Goal: Information Seeking & Learning: Compare options

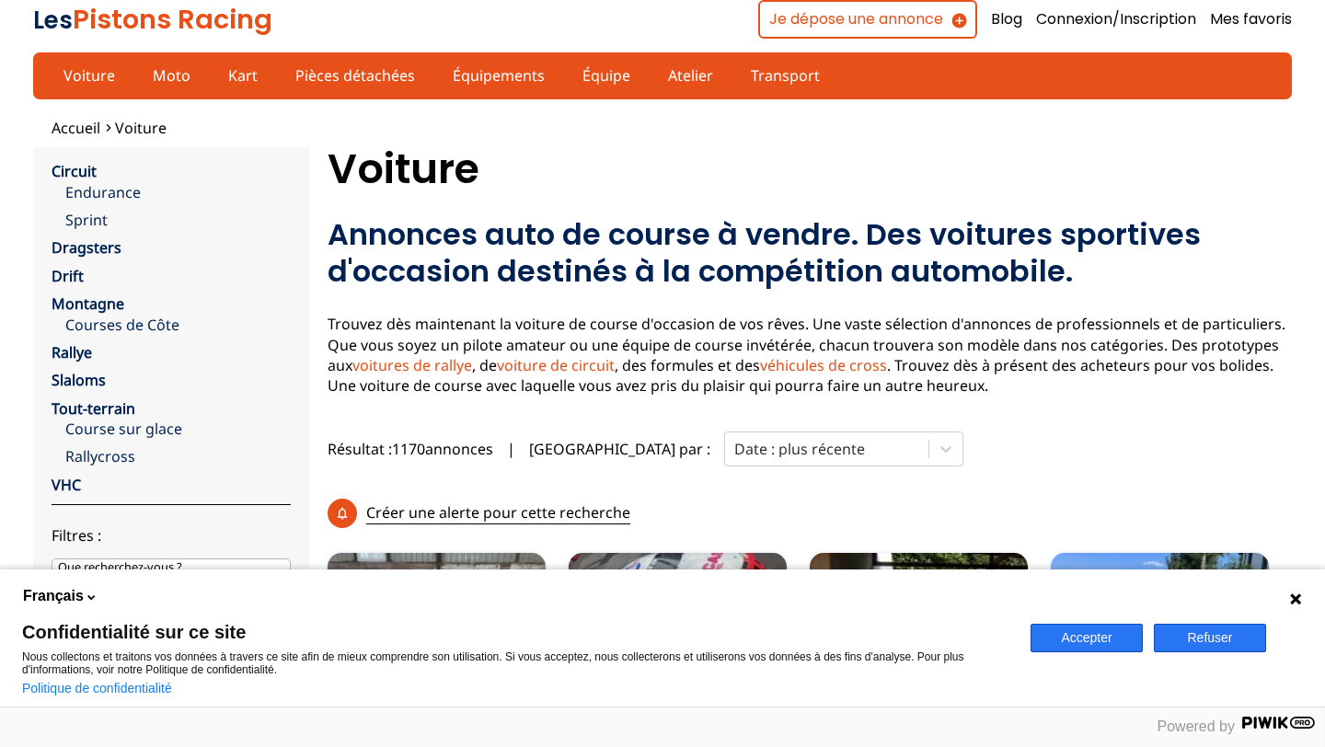
click at [1106, 641] on button "Accepter" at bounding box center [1086, 638] width 112 height 29
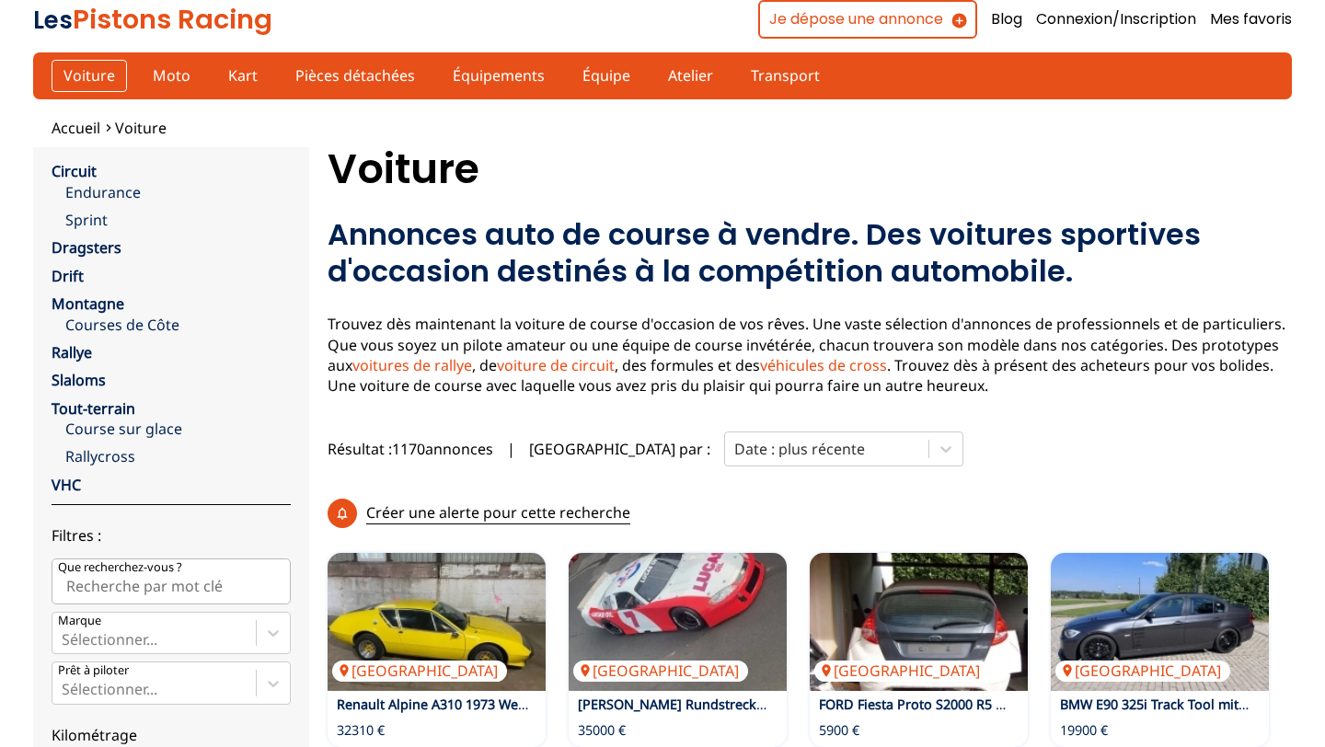
click at [86, 73] on link "Voiture" at bounding box center [89, 75] width 75 height 31
click at [97, 81] on link "Voiture" at bounding box center [89, 75] width 75 height 31
click at [734, 455] on div at bounding box center [826, 449] width 185 height 20
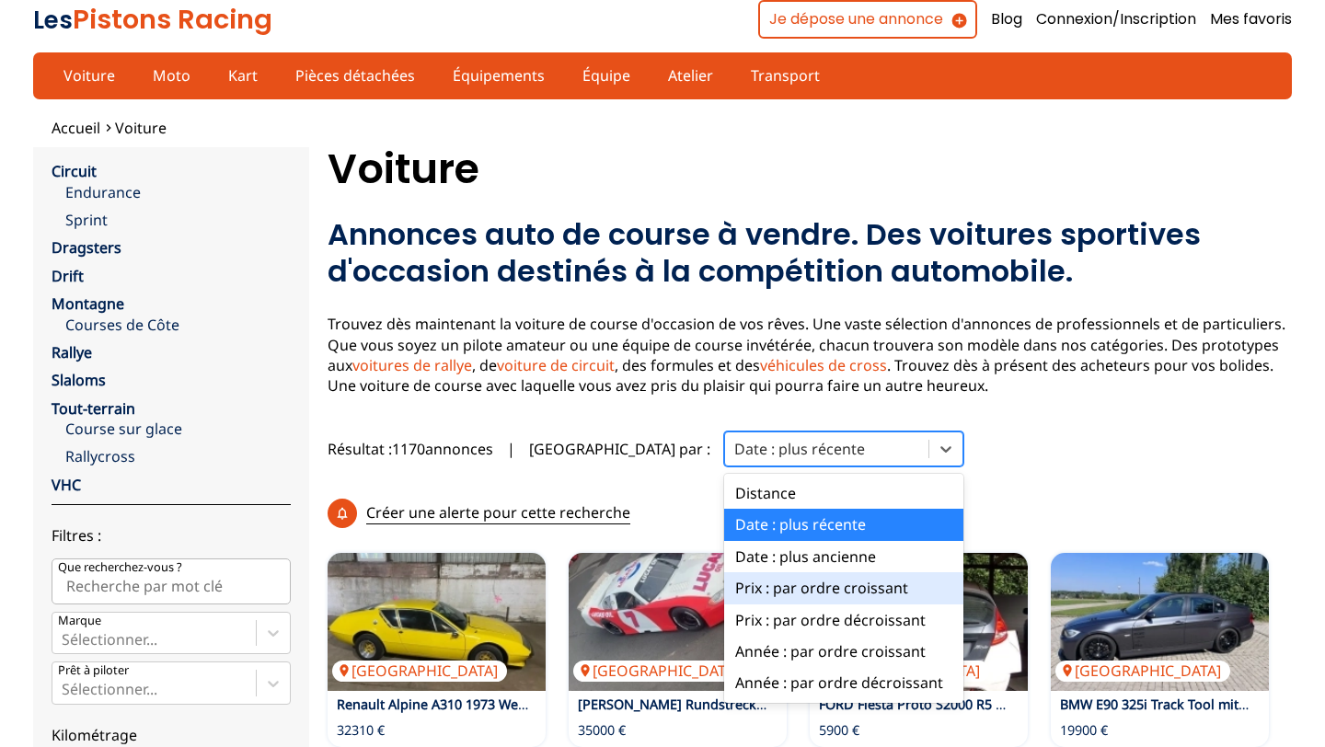
click at [739, 593] on div "Prix : par ordre croissant" at bounding box center [843, 587] width 239 height 31
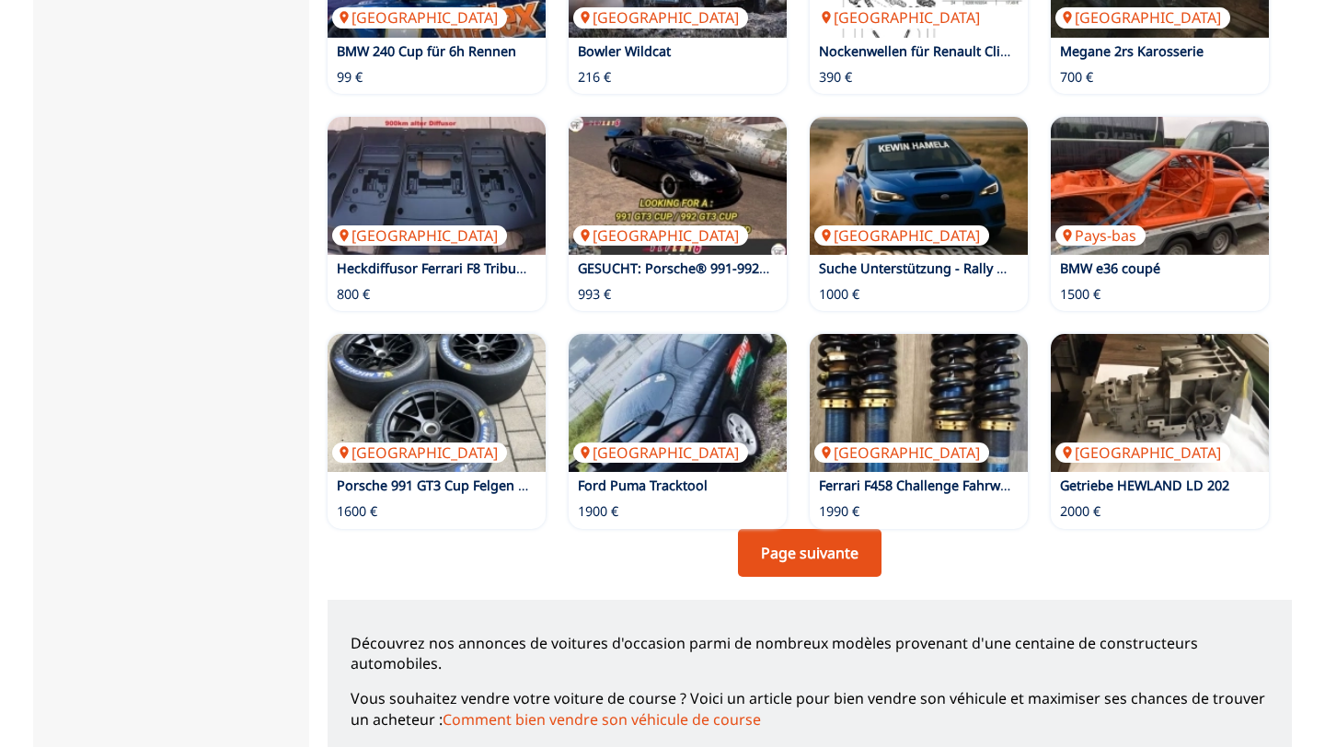
scroll to position [1203, 0]
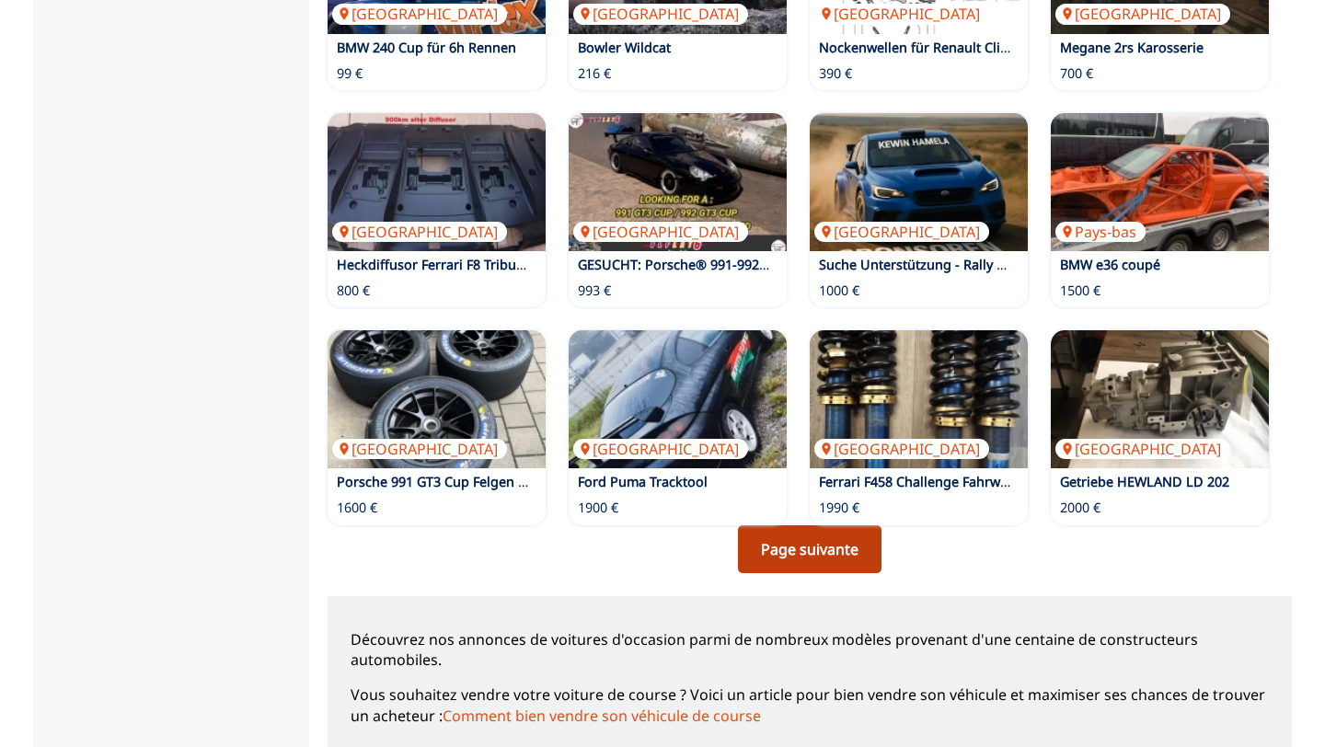
click at [838, 525] on link "Page suivante" at bounding box center [810, 549] width 144 height 48
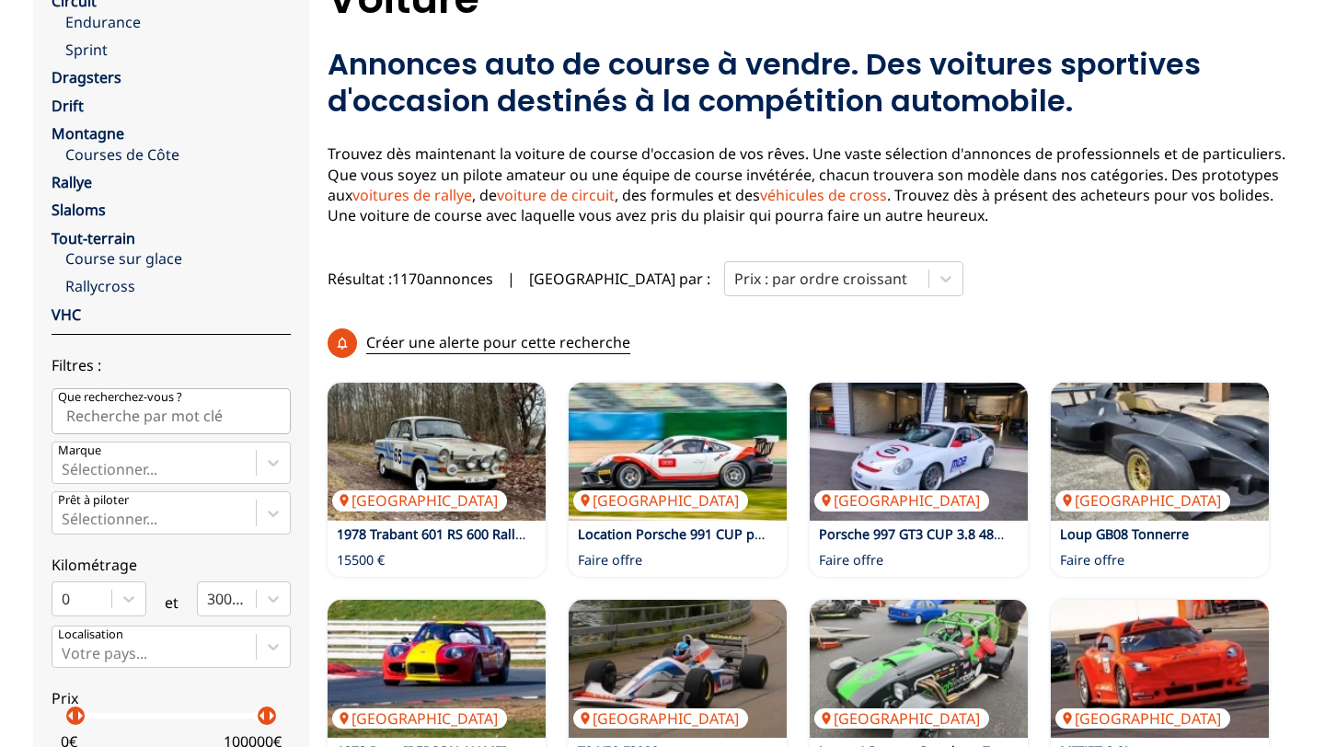
scroll to position [158, 0]
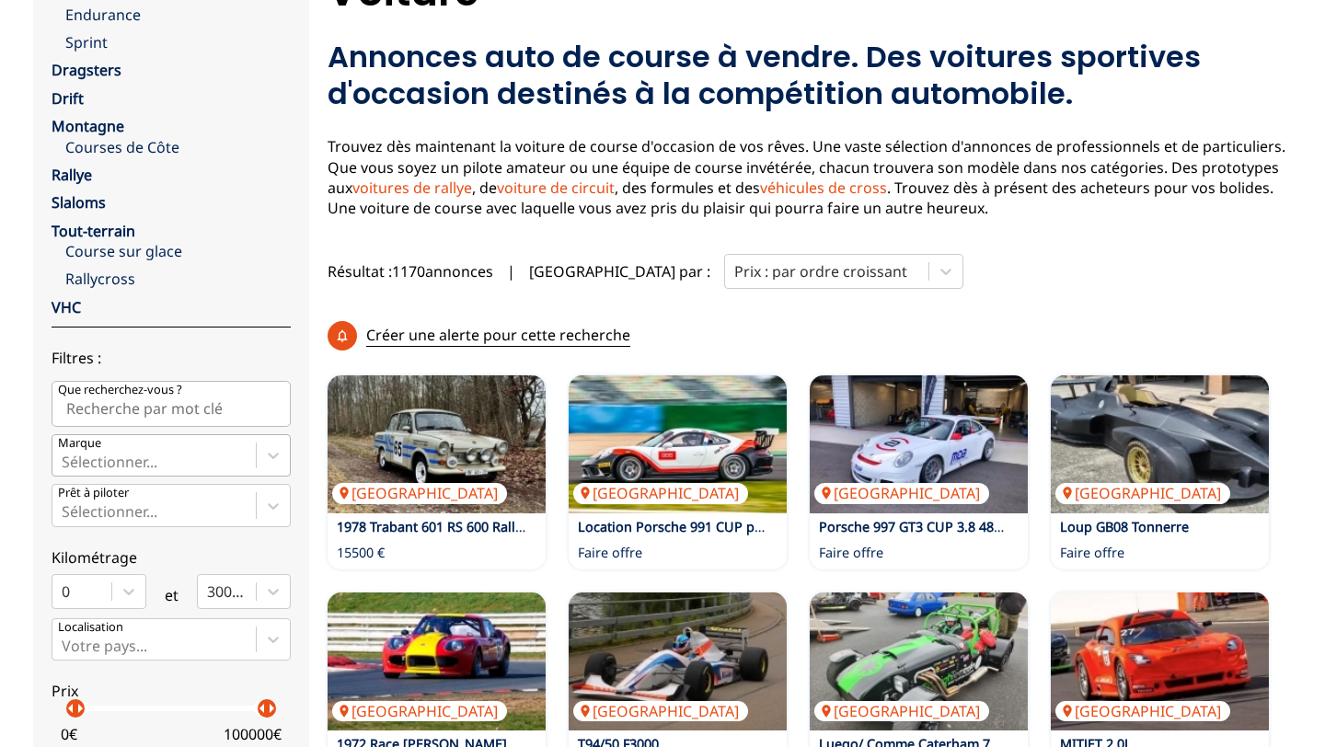
click at [226, 465] on div "Sélectionner..." at bounding box center [153, 455] width 203 height 40
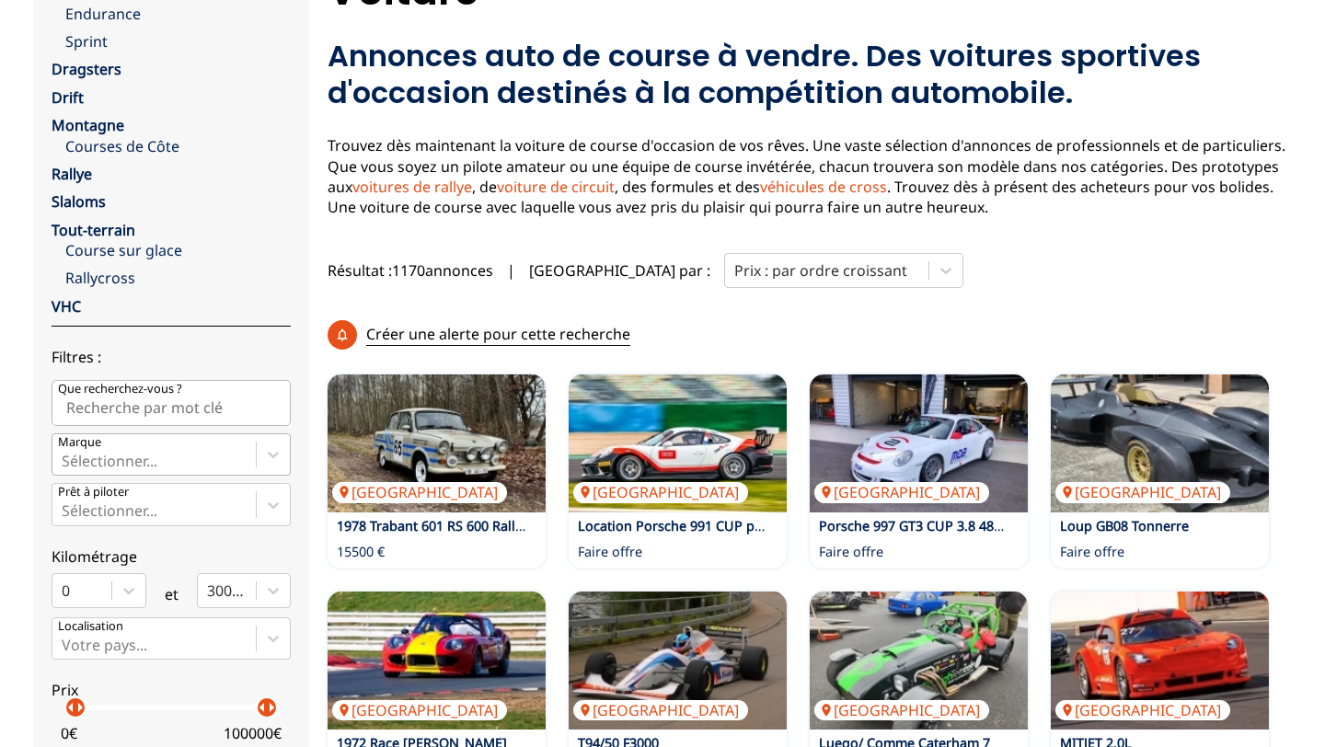
click at [65, 465] on input "Marque Sélectionner..." at bounding box center [64, 461] width 4 height 17
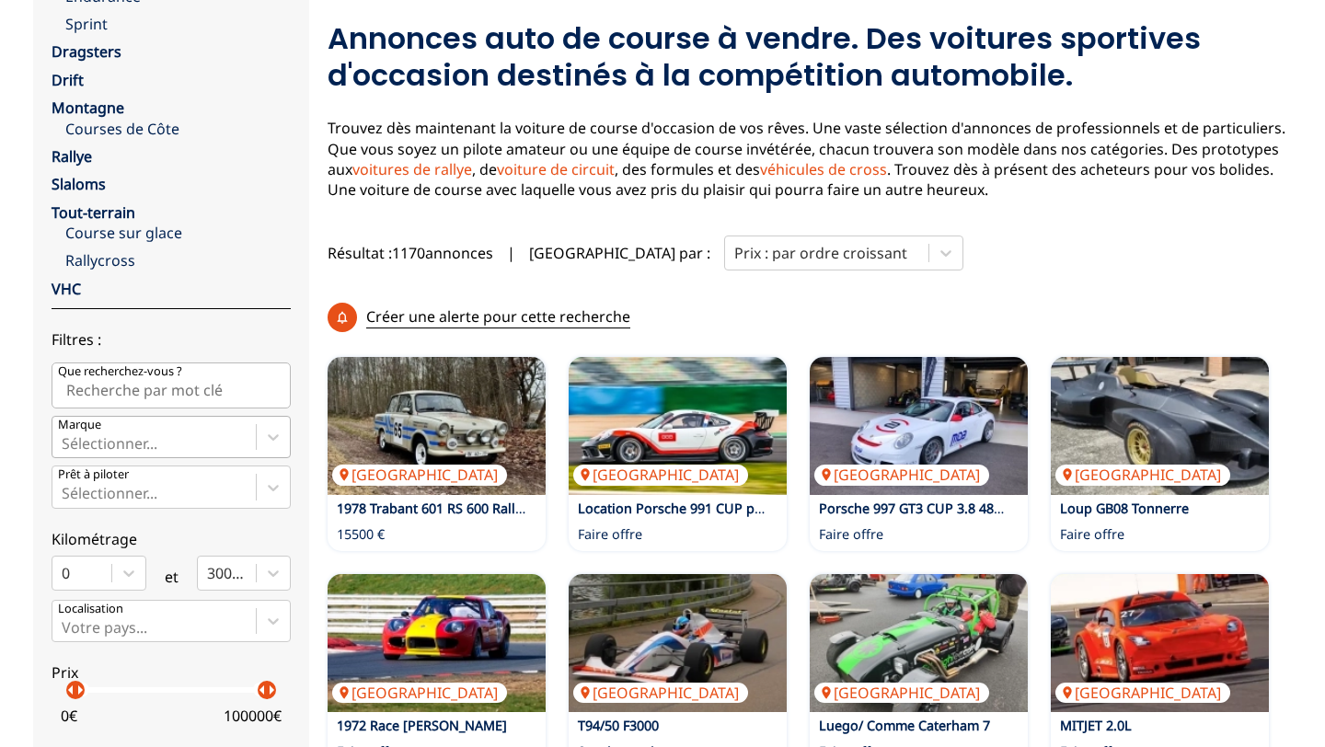
scroll to position [198, 0]
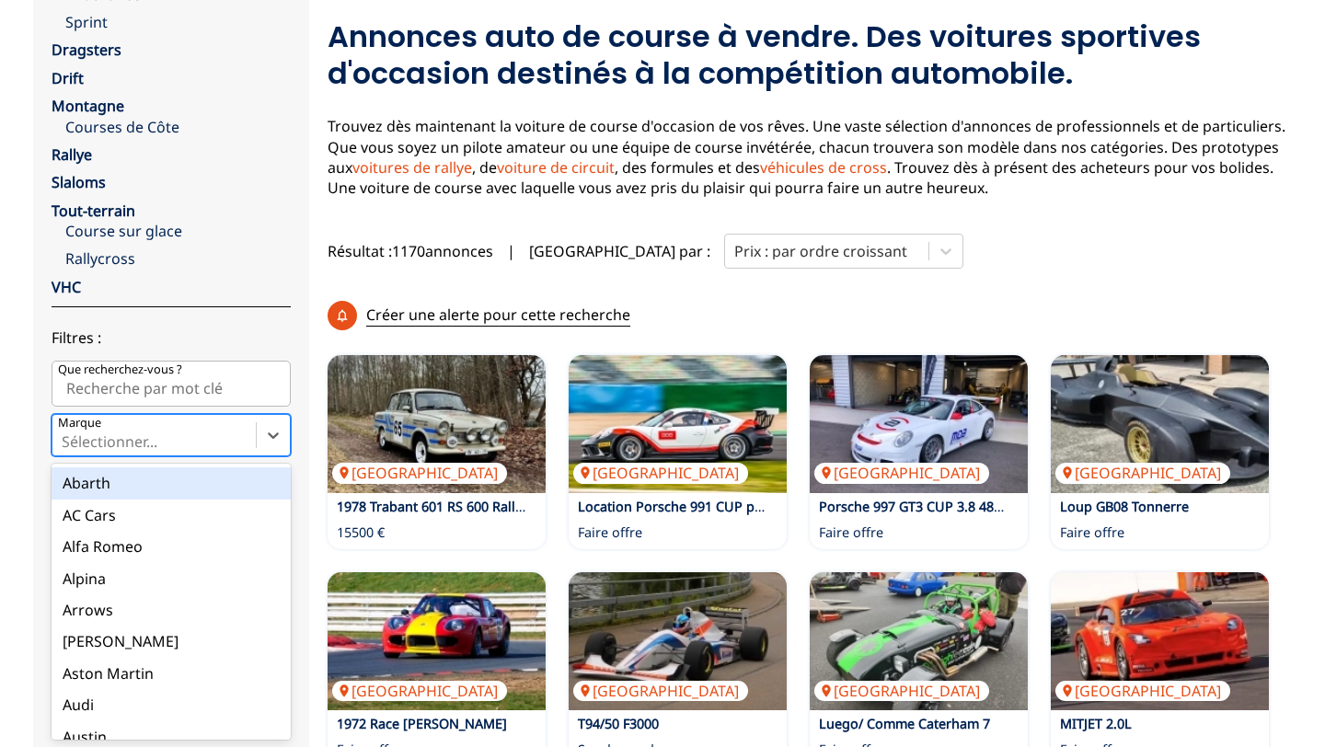
click at [275, 326] on div "Circuit Endurance Sprint Dragsters Drift Montagne Courses de Côte Rallye Slalom…" at bounding box center [171, 390] width 239 height 855
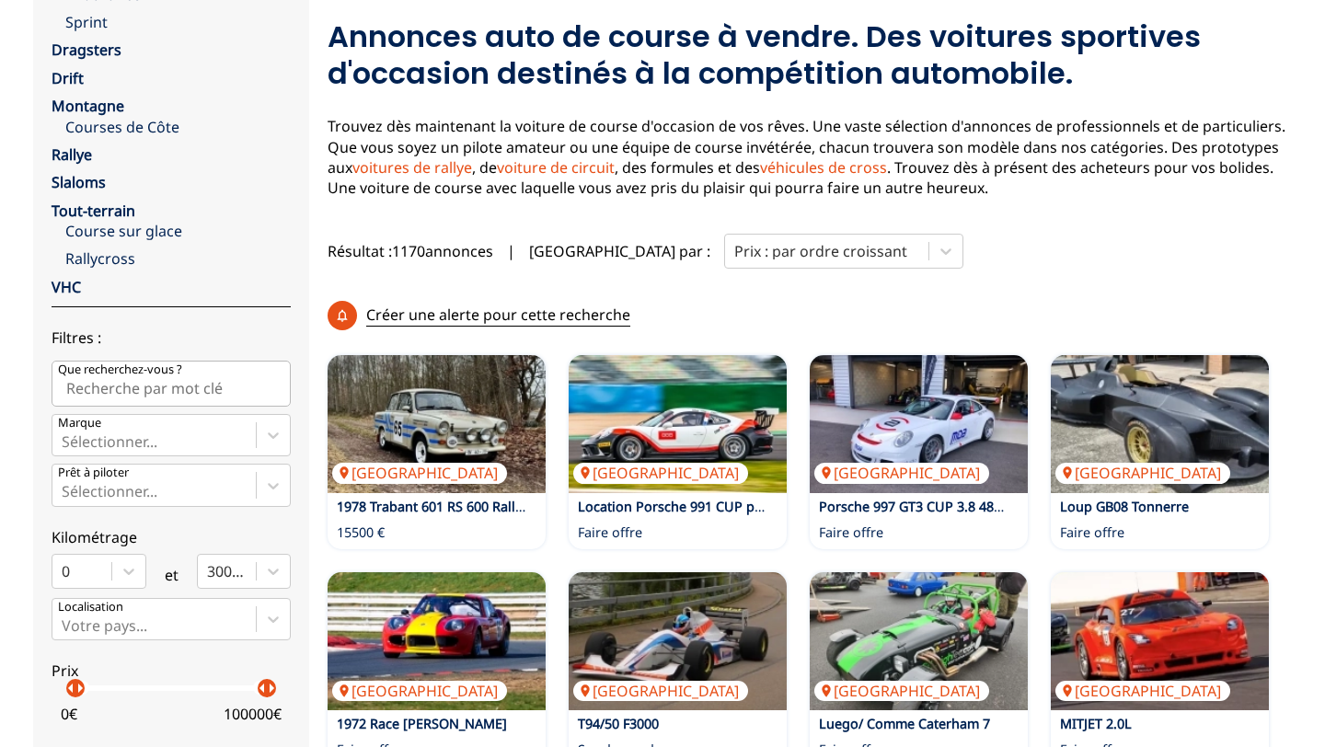
scroll to position [261, 0]
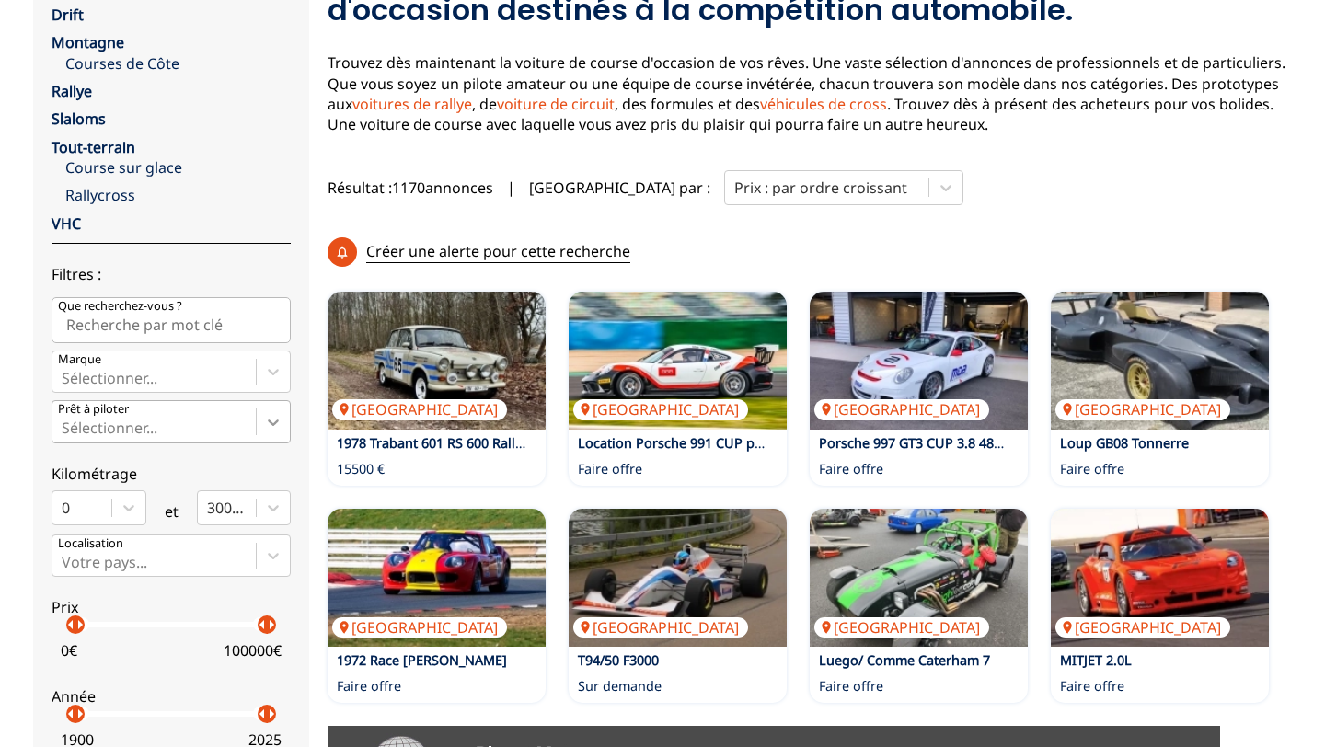
click at [260, 429] on div at bounding box center [273, 422] width 33 height 33
click at [65, 429] on input "Prêt à piloter Sélectionner..." at bounding box center [64, 428] width 4 height 17
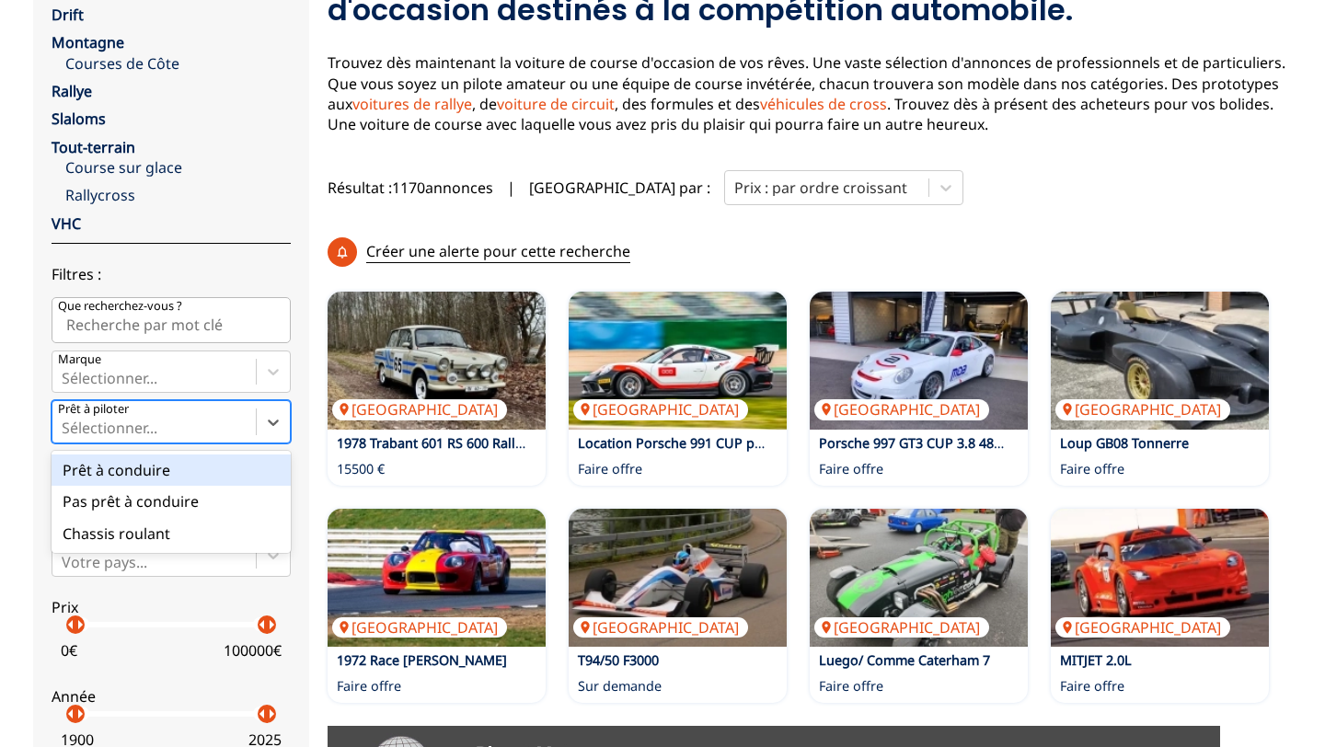
click at [236, 463] on div "Prêt à conduire" at bounding box center [171, 470] width 239 height 31
click at [65, 436] on input "Prêt à piloter option Prêt à conduire focused, 1 of 3. 3 results available. Use…" at bounding box center [64, 428] width 4 height 17
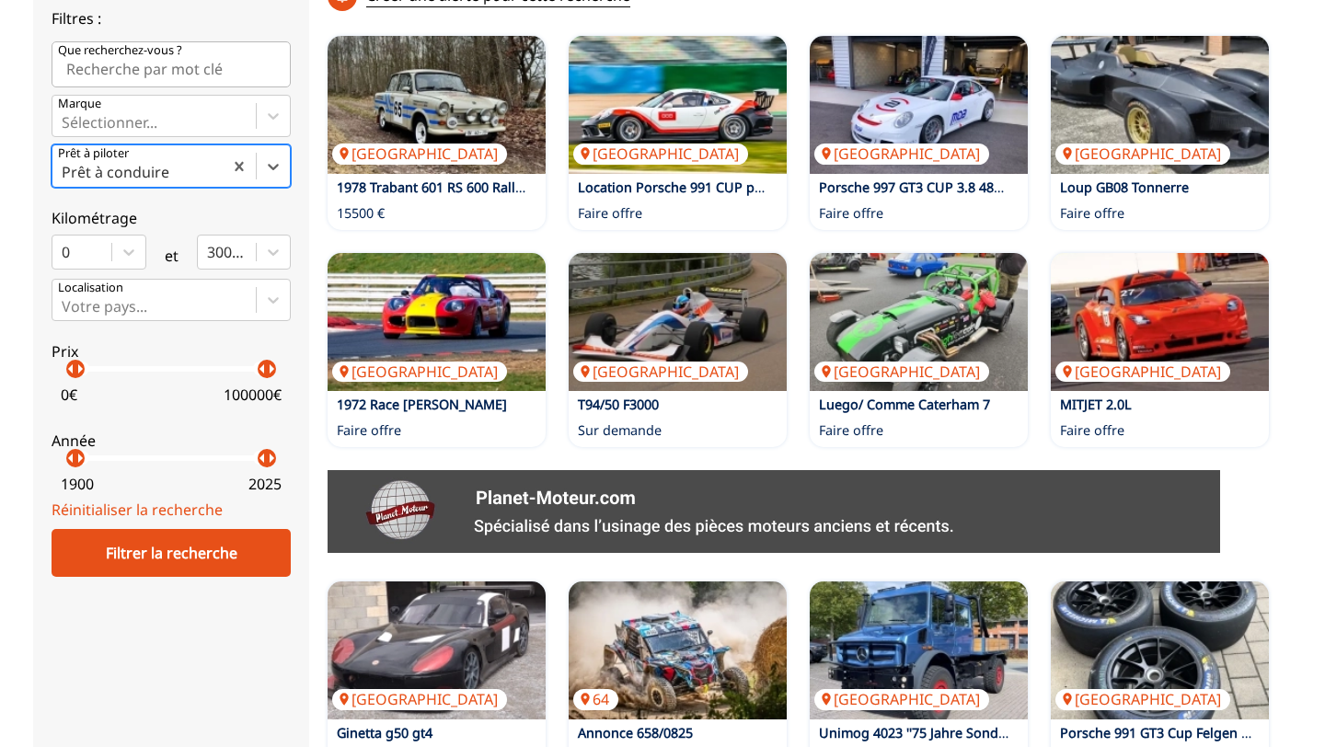
scroll to position [520, 0]
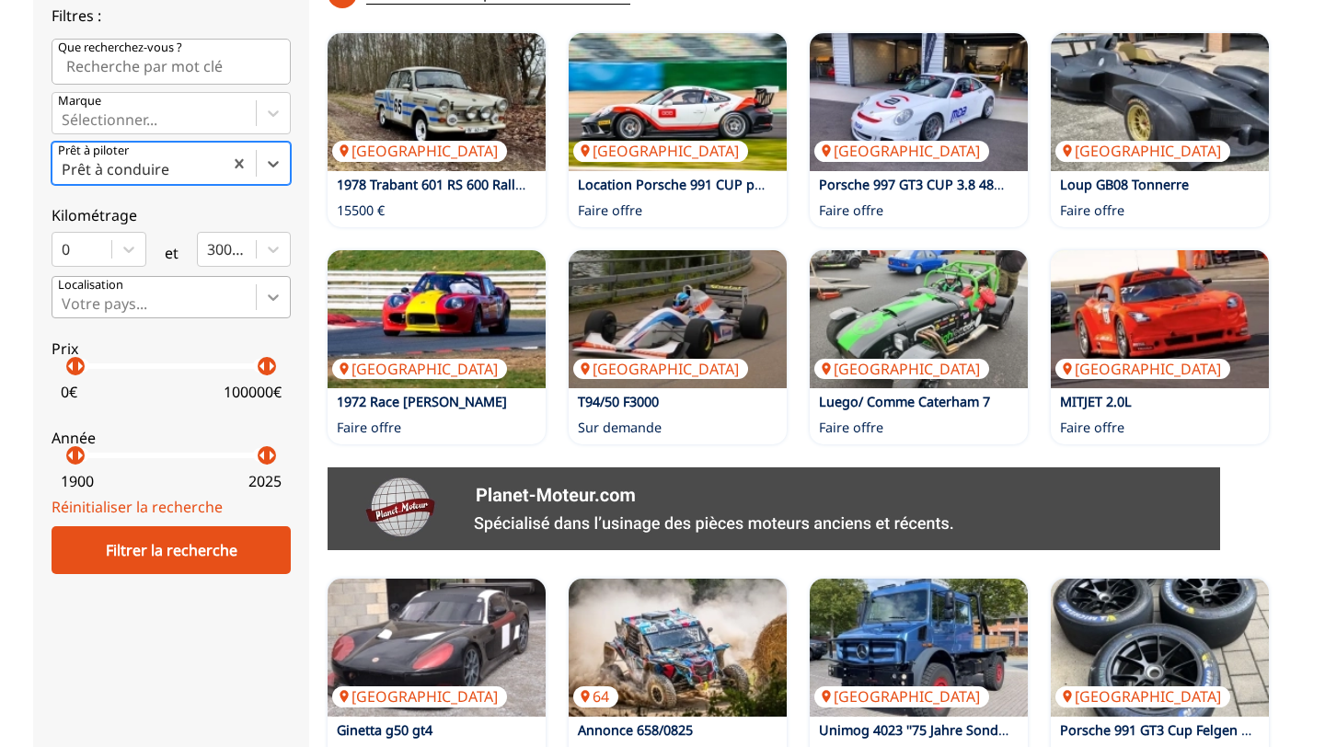
click at [262, 305] on div at bounding box center [273, 297] width 33 height 33
click at [65, 305] on input "Votre pays..." at bounding box center [64, 303] width 4 height 17
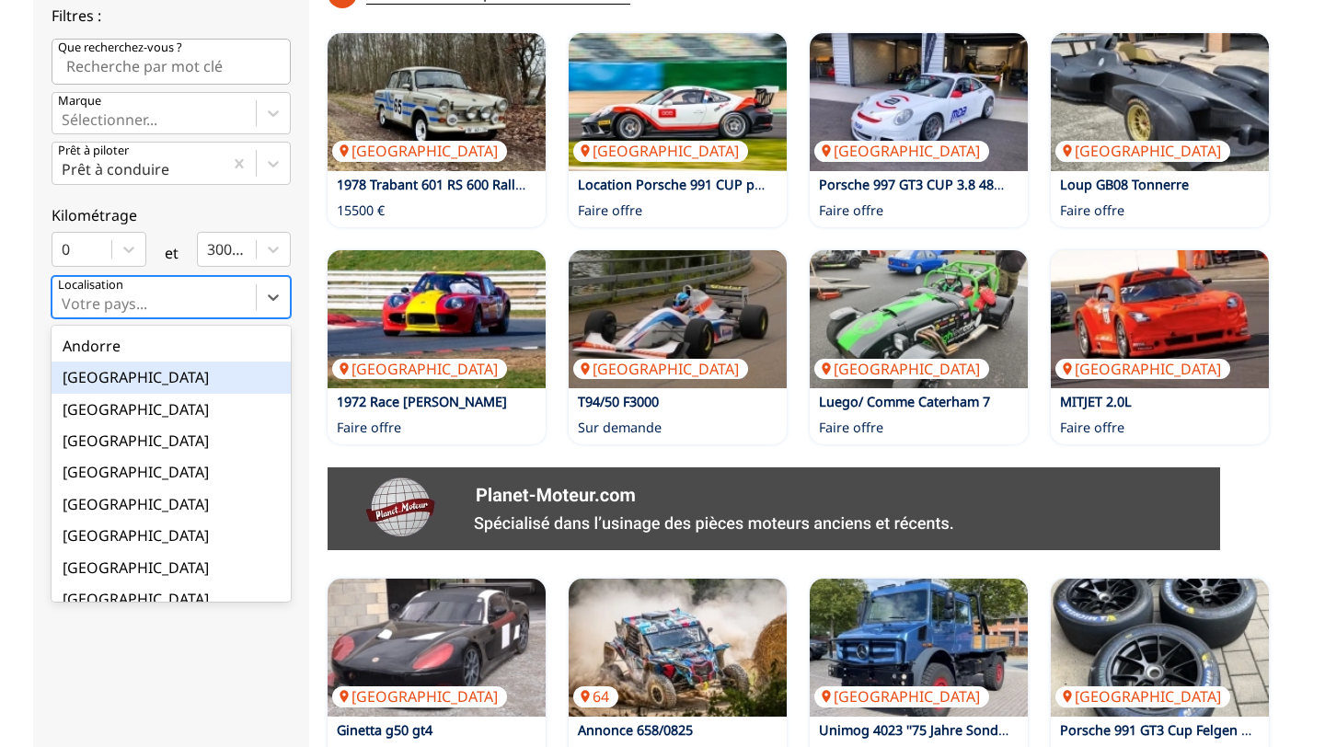
scroll to position [63, 0]
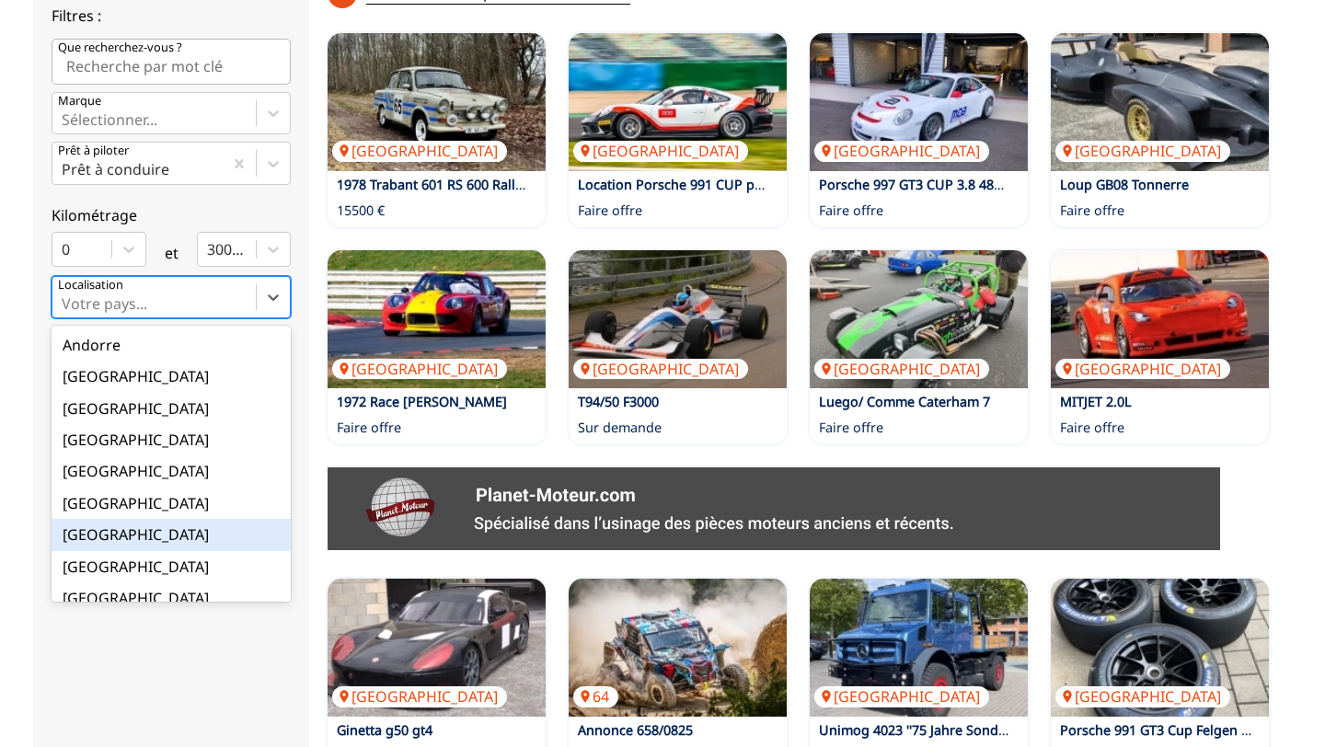
click at [155, 536] on div "[GEOGRAPHIC_DATA]" at bounding box center [171, 534] width 239 height 31
click at [65, 312] on input "option France focused, 9 of 18. 18 results available. Use Up and Down to choose…" at bounding box center [64, 303] width 4 height 17
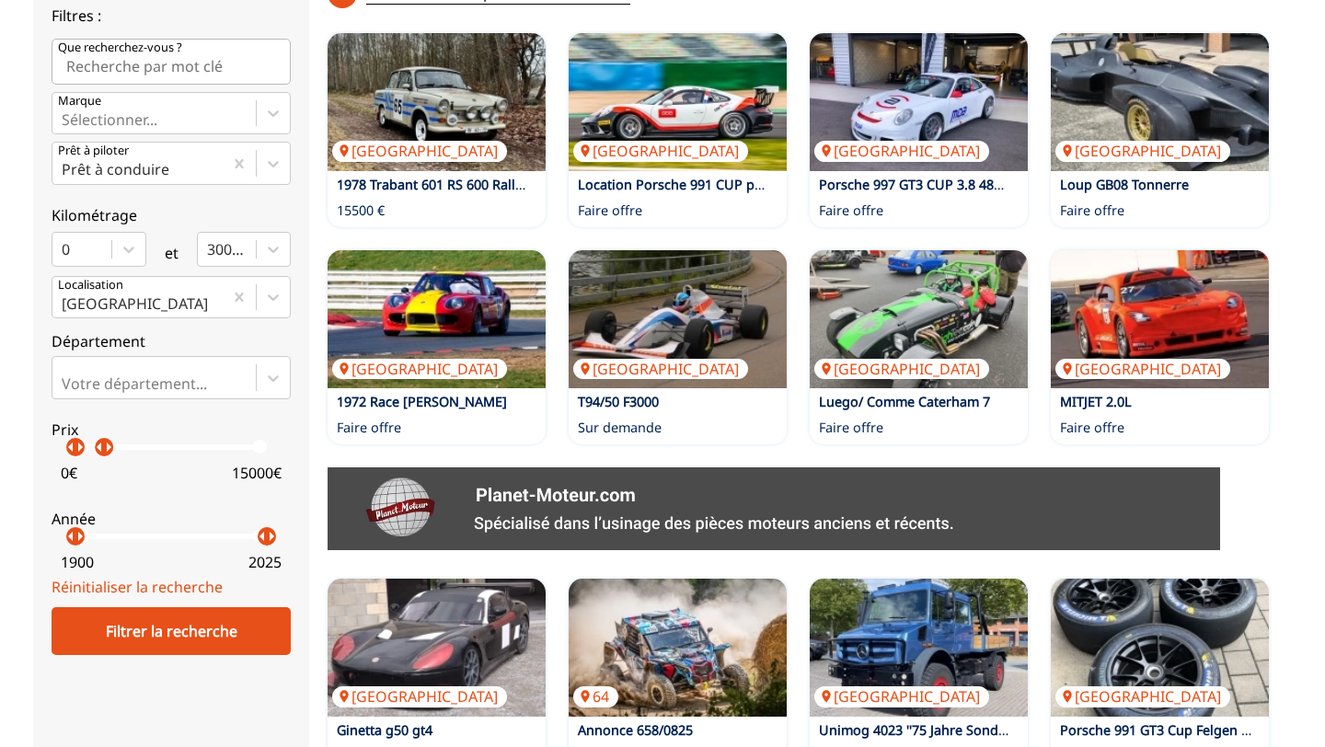
drag, startPoint x: 263, startPoint y: 448, endPoint x: 105, endPoint y: 454, distance: 158.3
click at [104, 454] on p "arrow_right" at bounding box center [109, 447] width 22 height 22
click at [109, 454] on p "arrow_right" at bounding box center [112, 447] width 22 height 22
click at [153, 639] on div "Filtrer la recherche" at bounding box center [171, 631] width 239 height 48
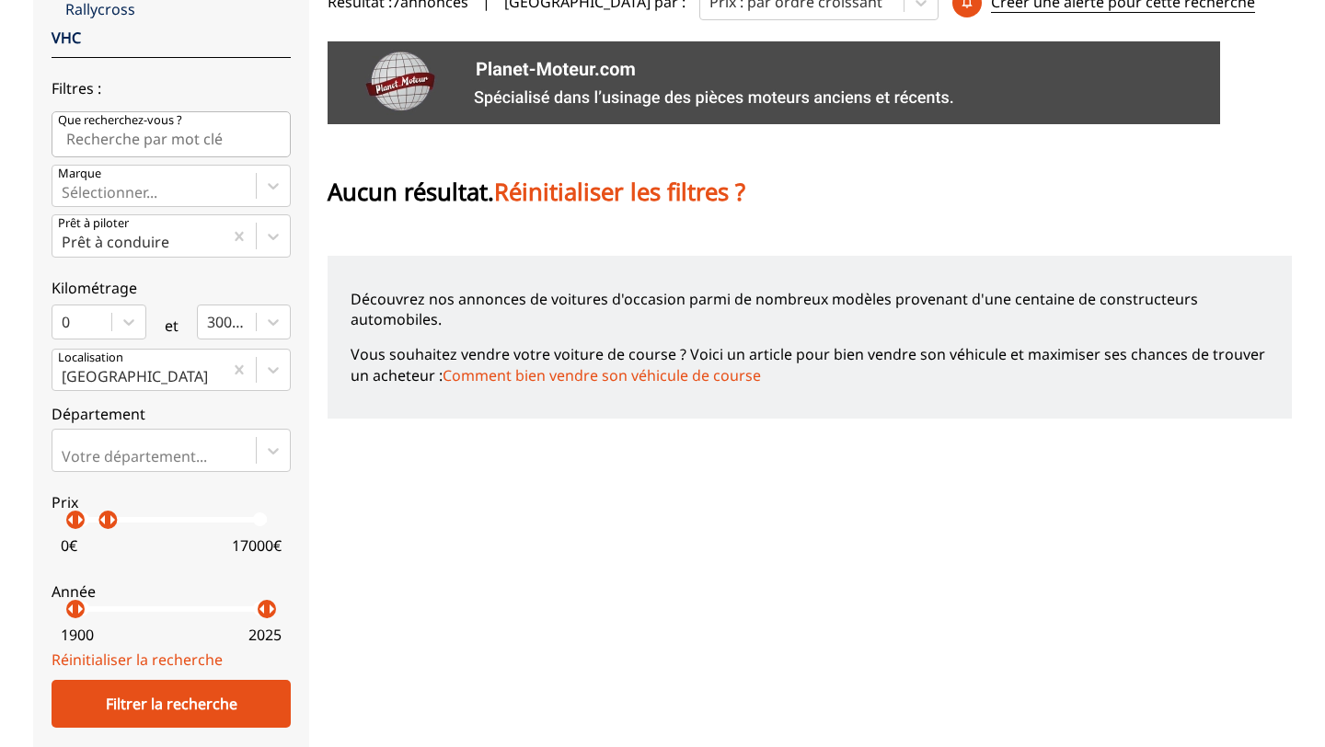
scroll to position [446, 0]
drag, startPoint x: 108, startPoint y: 519, endPoint x: 151, endPoint y: 526, distance: 43.9
click at [151, 526] on p "arrow_right" at bounding box center [149, 521] width 22 height 22
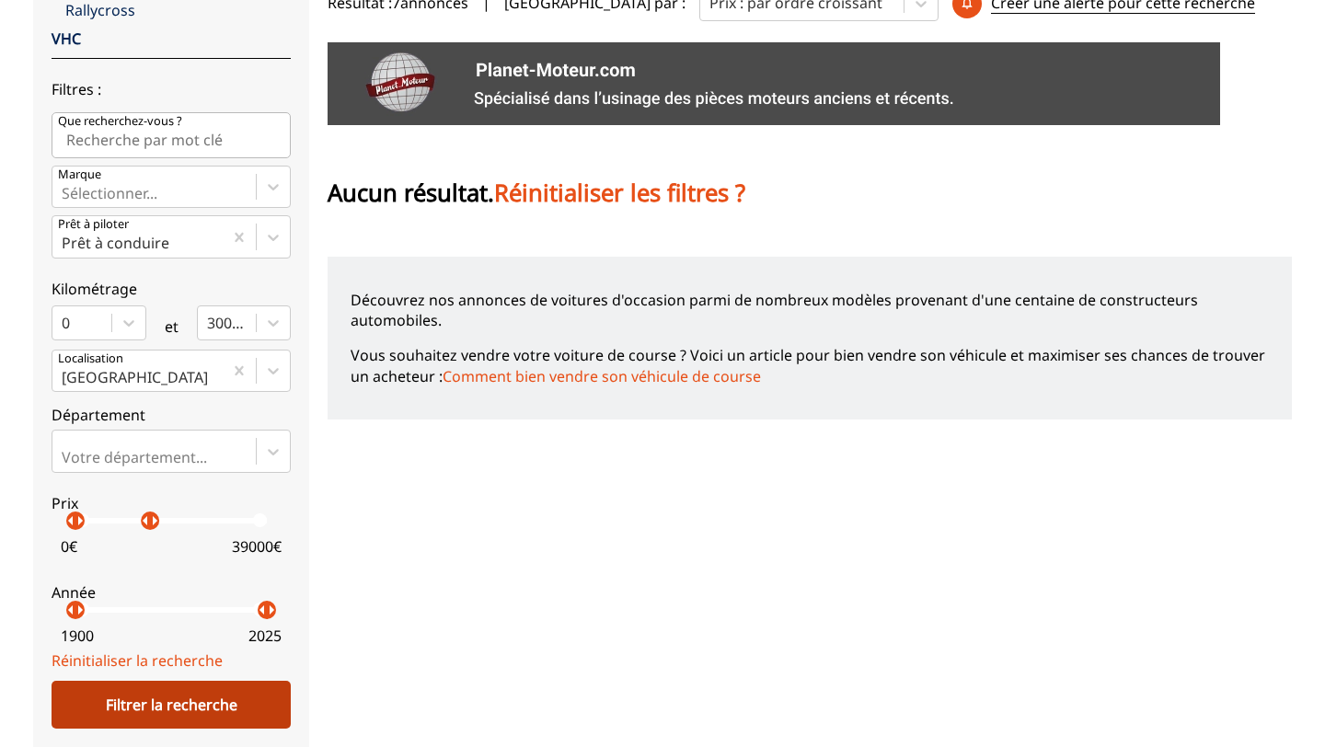
click at [157, 713] on div "Filtrer la recherche" at bounding box center [171, 705] width 239 height 48
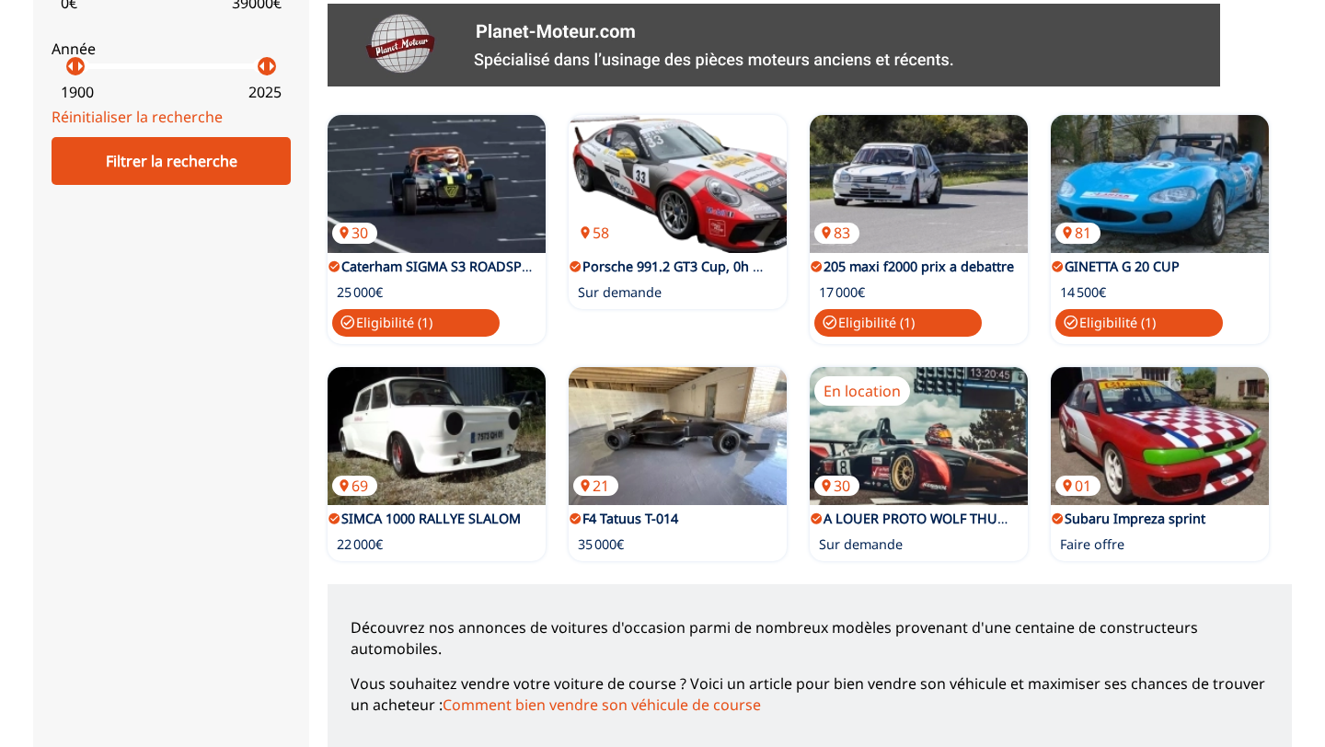
scroll to position [0, 0]
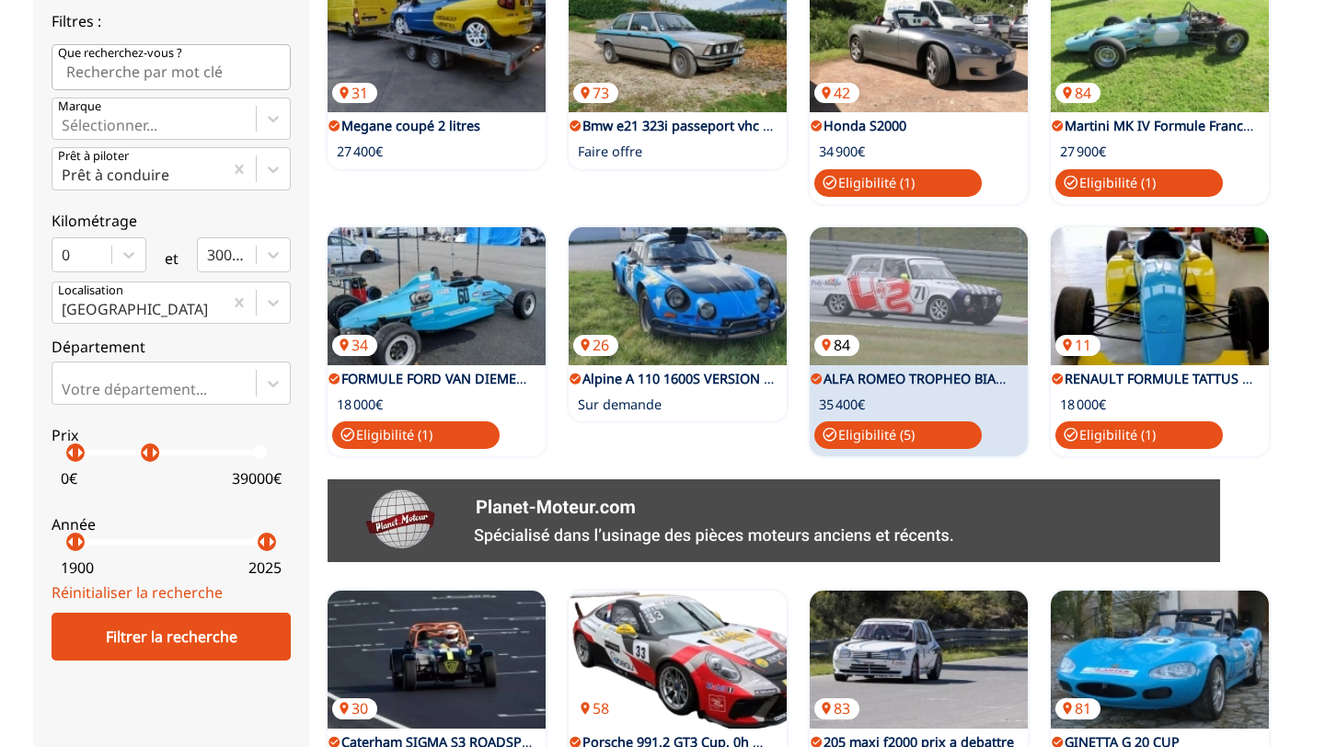
scroll to position [520, 0]
